Goal: Find specific page/section: Find specific page/section

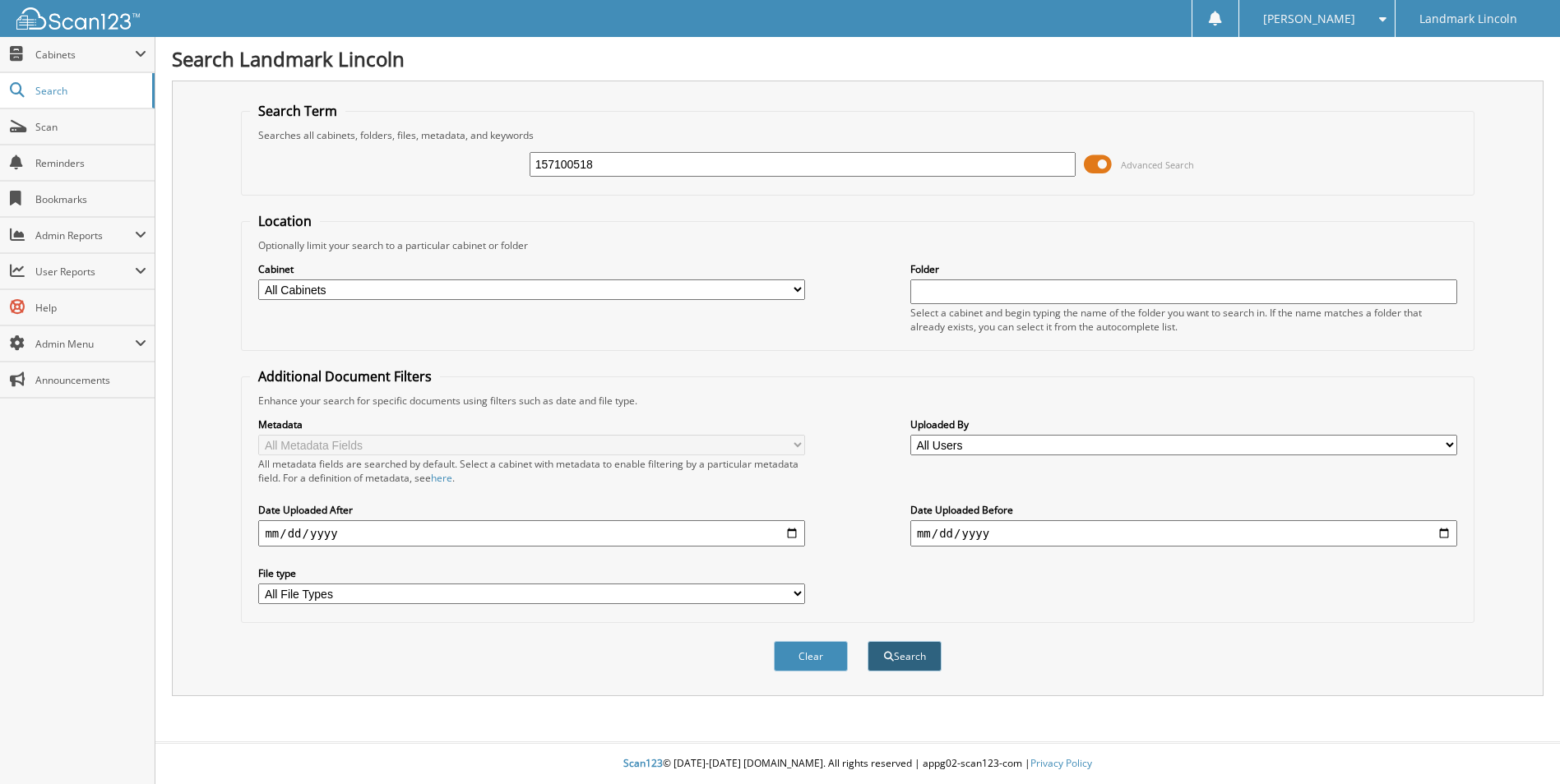
type input "157100518"
click at [905, 672] on button "Search" at bounding box center [904, 656] width 74 height 31
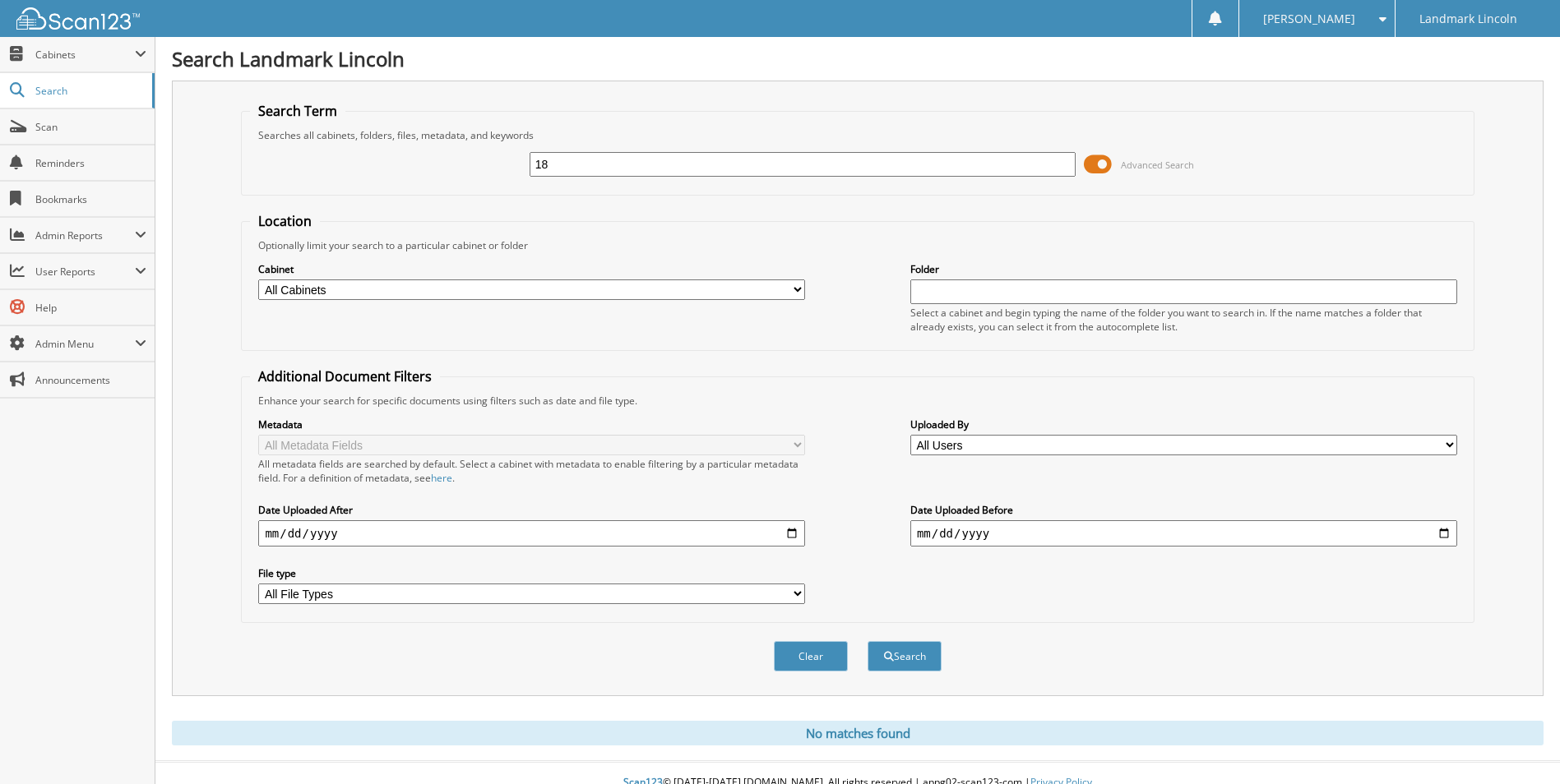
type input "8"
type input "E"
type input "ADT"
click at [901, 672] on button "Search" at bounding box center [904, 656] width 74 height 31
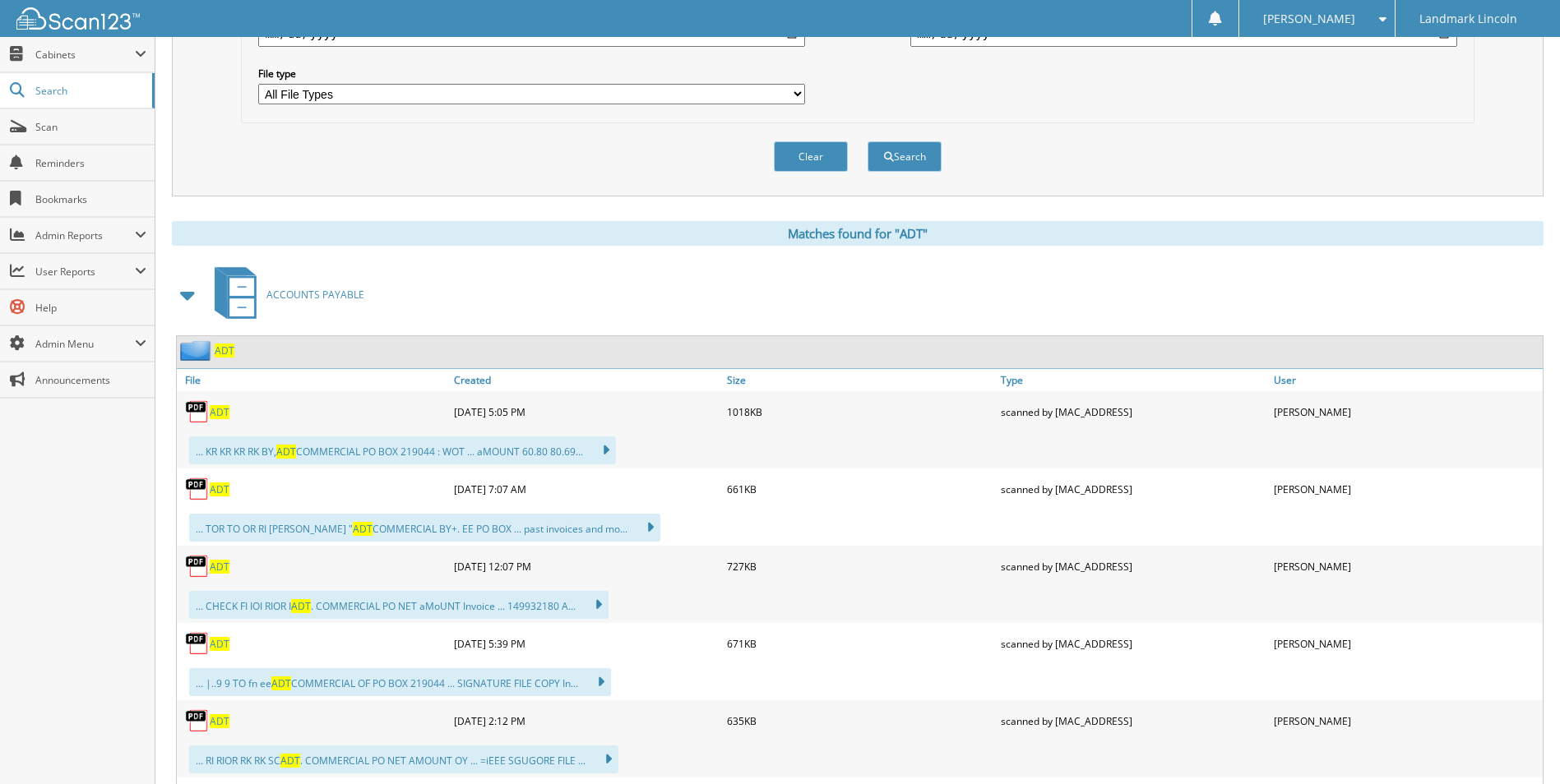
scroll to position [576, 0]
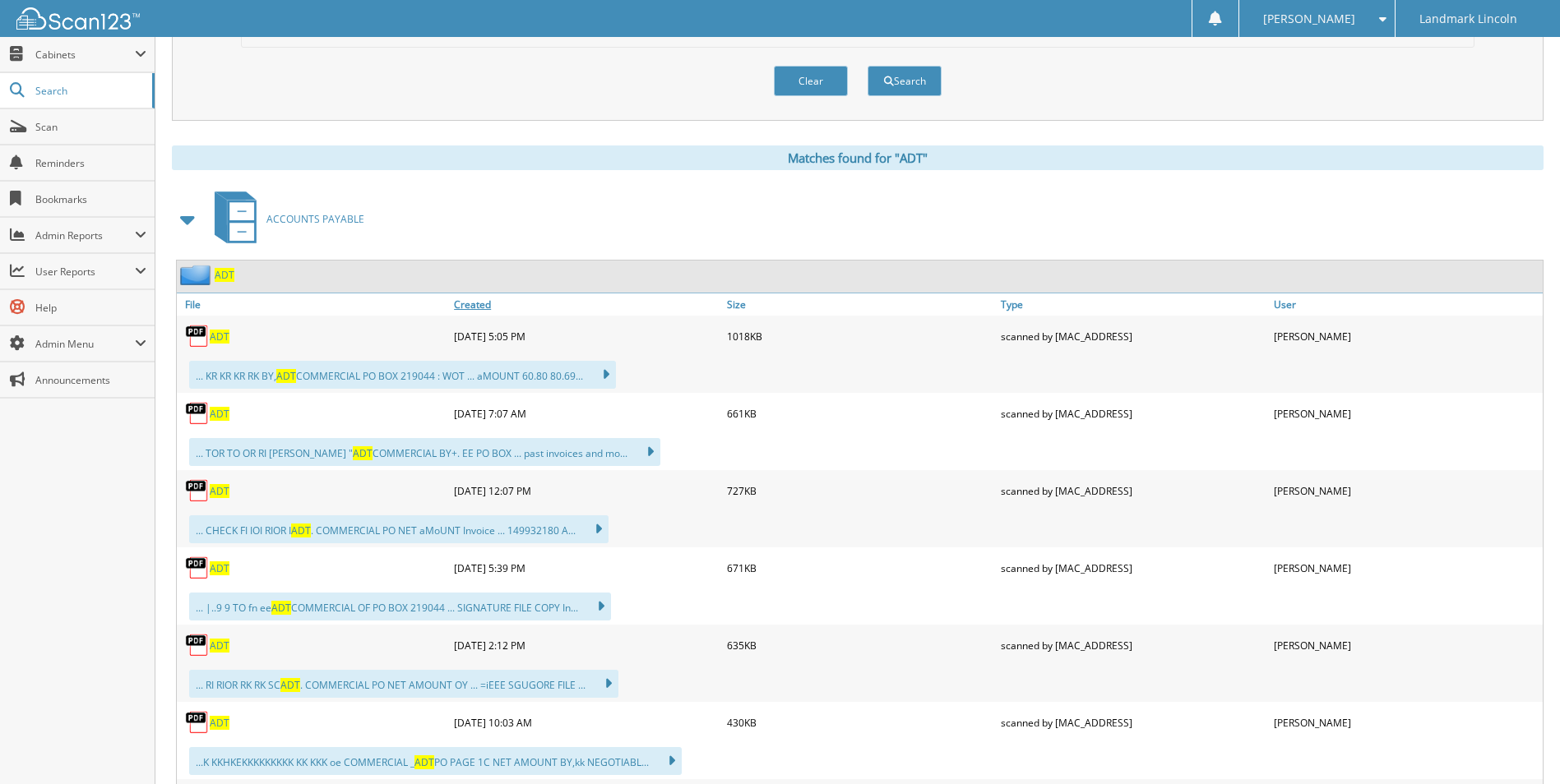
click at [472, 316] on link "Created" at bounding box center [586, 305] width 273 height 22
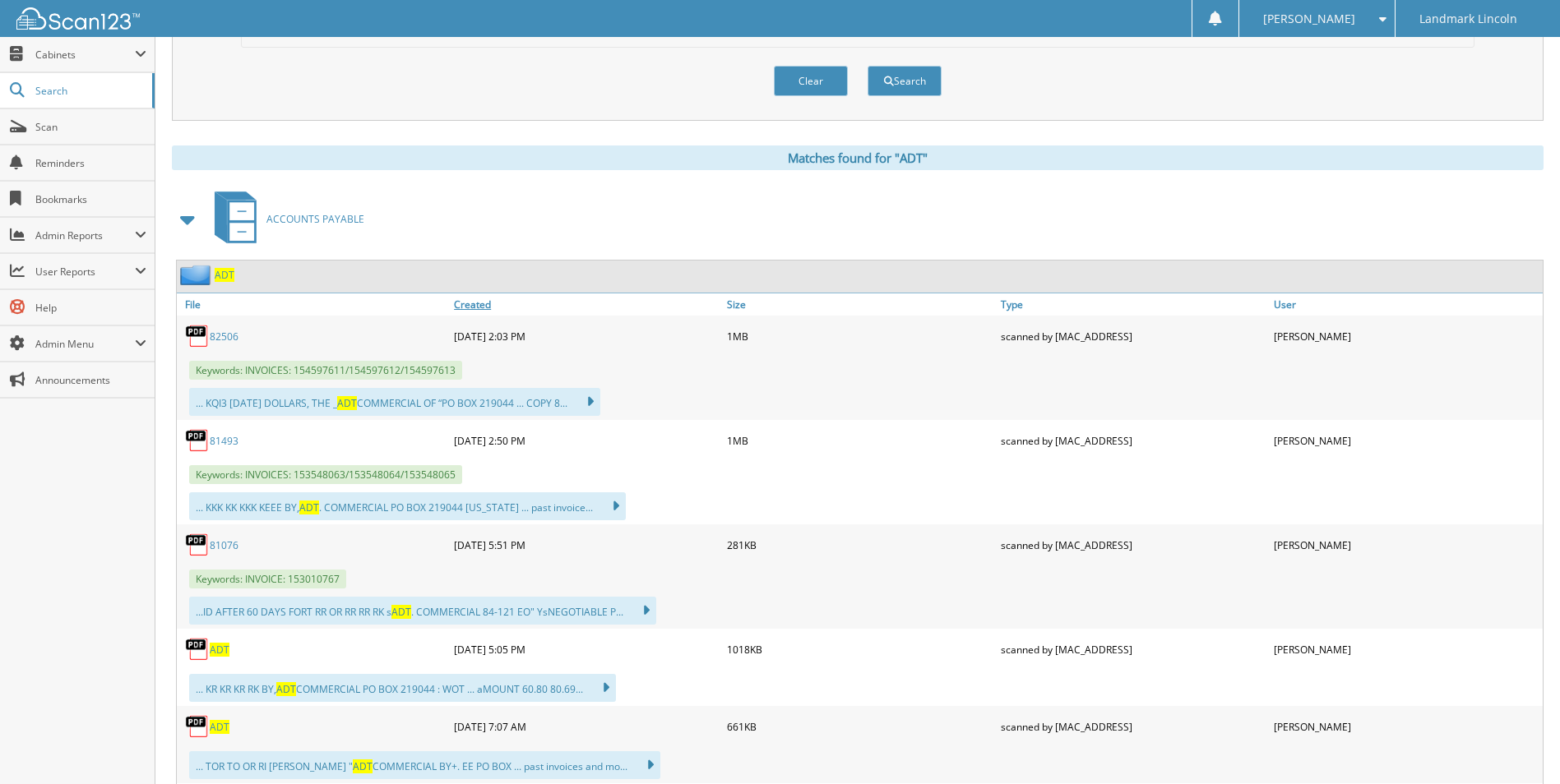
click at [472, 316] on link "Created" at bounding box center [586, 305] width 273 height 22
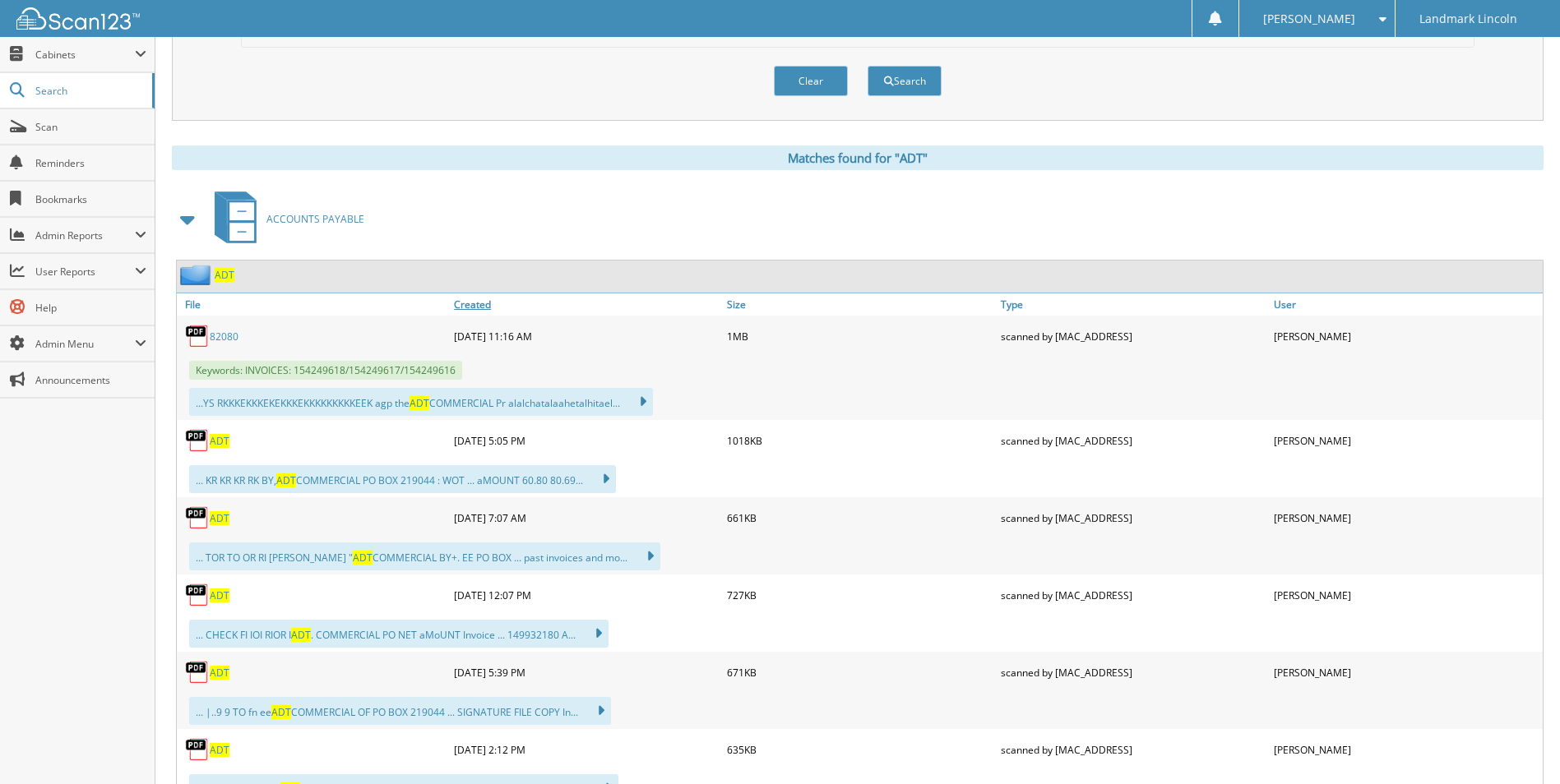
click at [472, 316] on link "Created" at bounding box center [586, 305] width 273 height 22
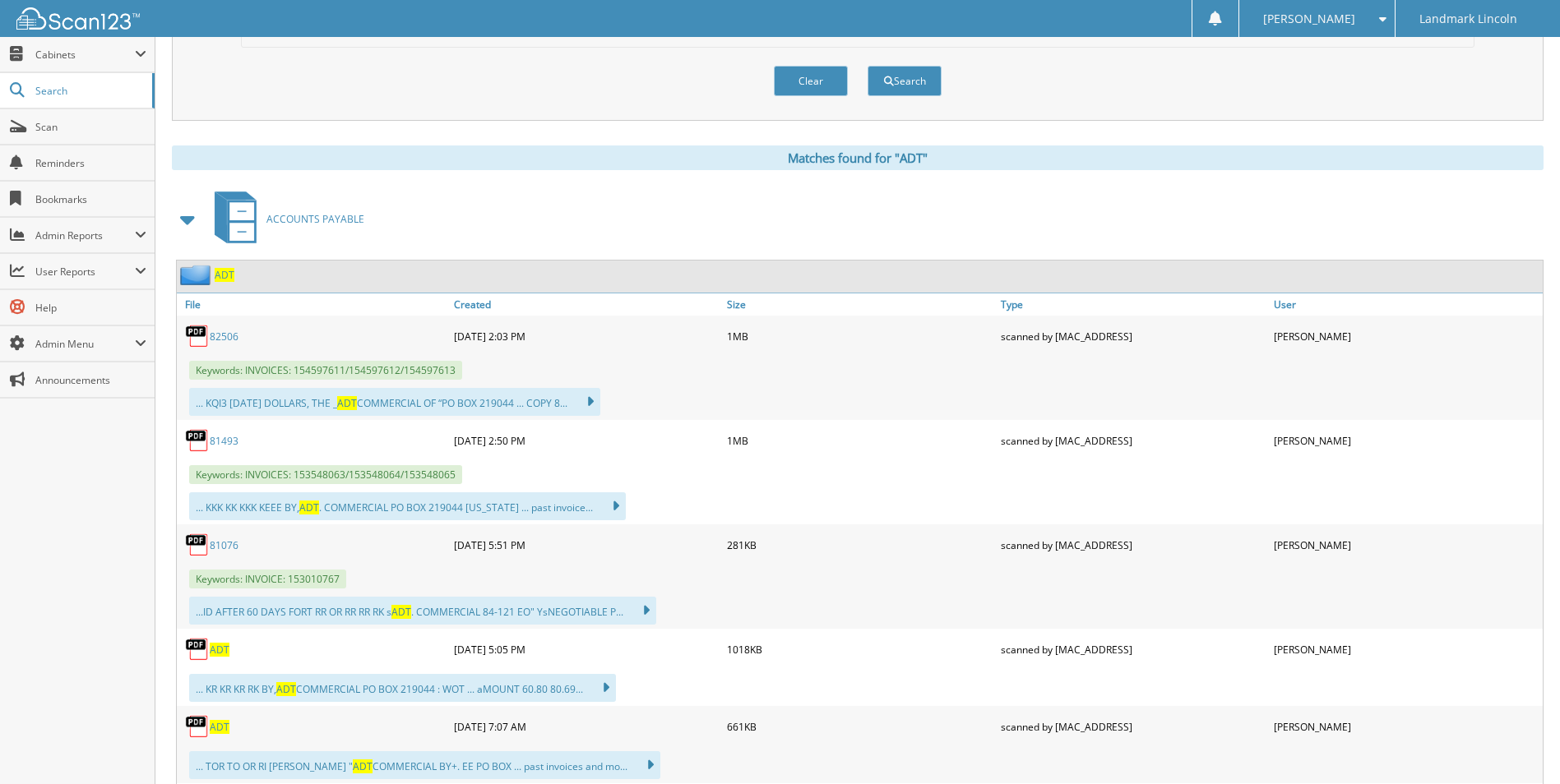
click at [226, 344] on link "82506" at bounding box center [223, 336] width 29 height 14
click at [64, 57] on span "Cabinets" at bounding box center [85, 54] width 99 height 14
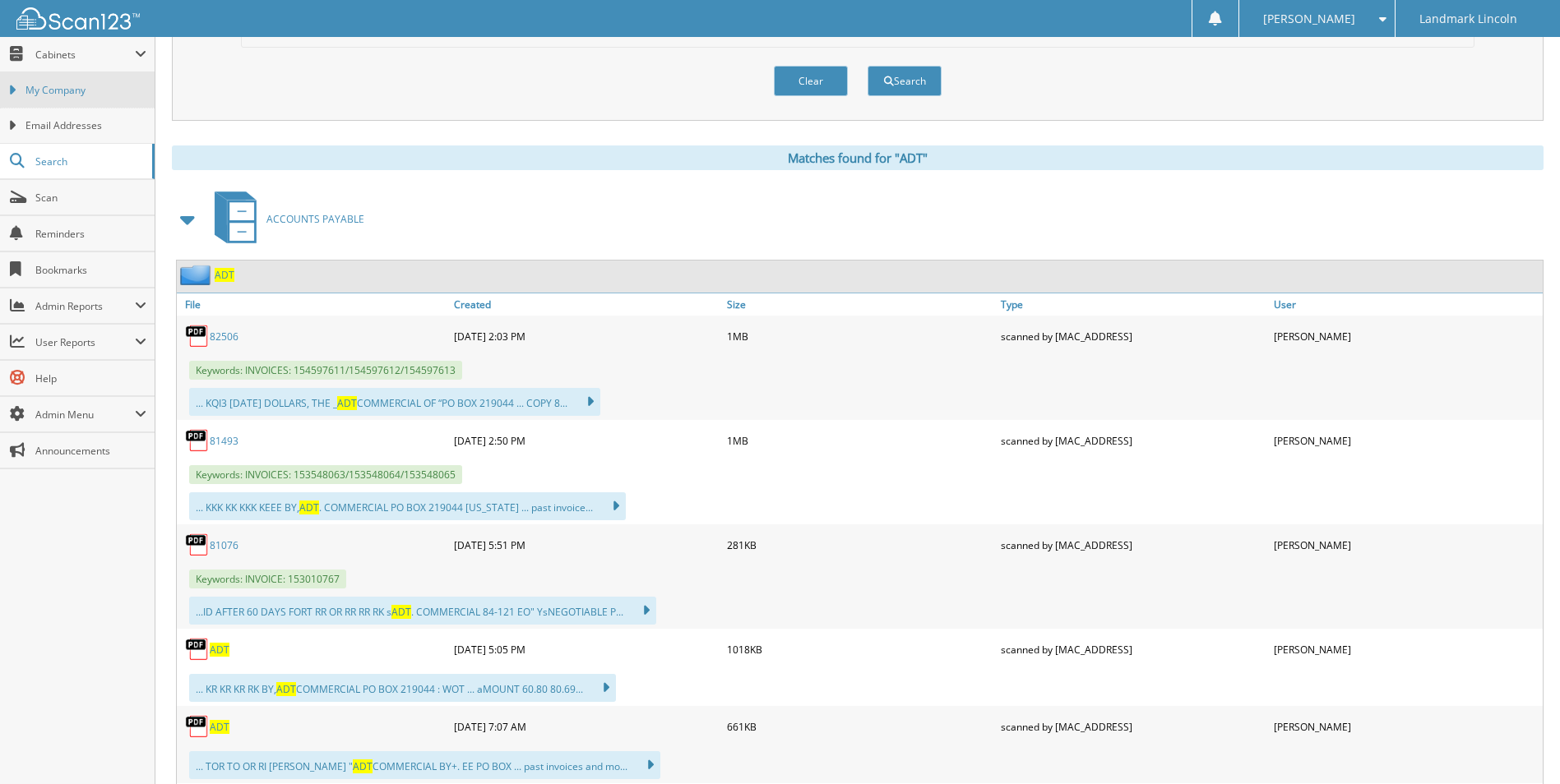
click at [64, 91] on span "My Company" at bounding box center [85, 91] width 121 height 15
